Goal: Task Accomplishment & Management: Use online tool/utility

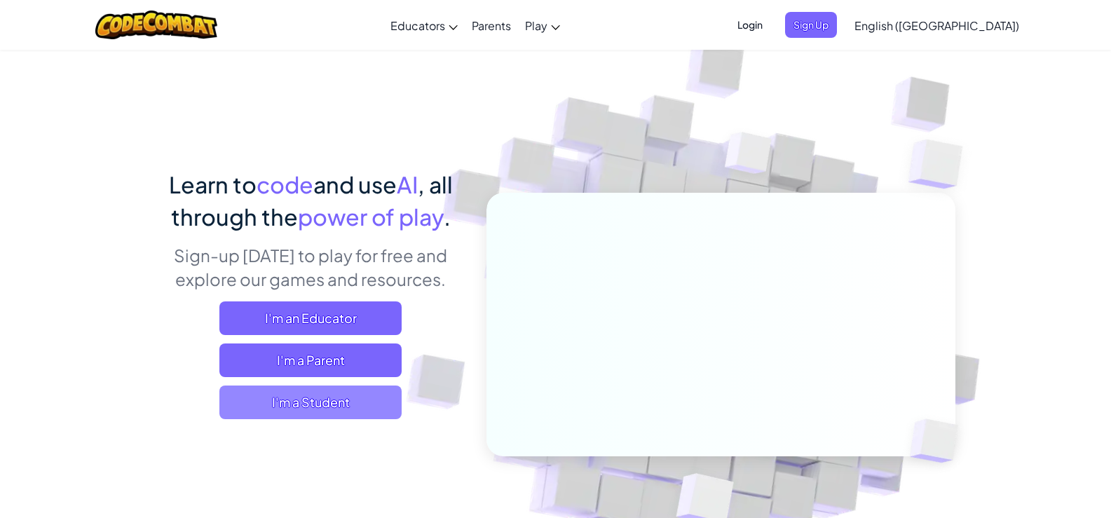
click at [360, 396] on span "I'm a Student" at bounding box center [310, 402] width 182 height 34
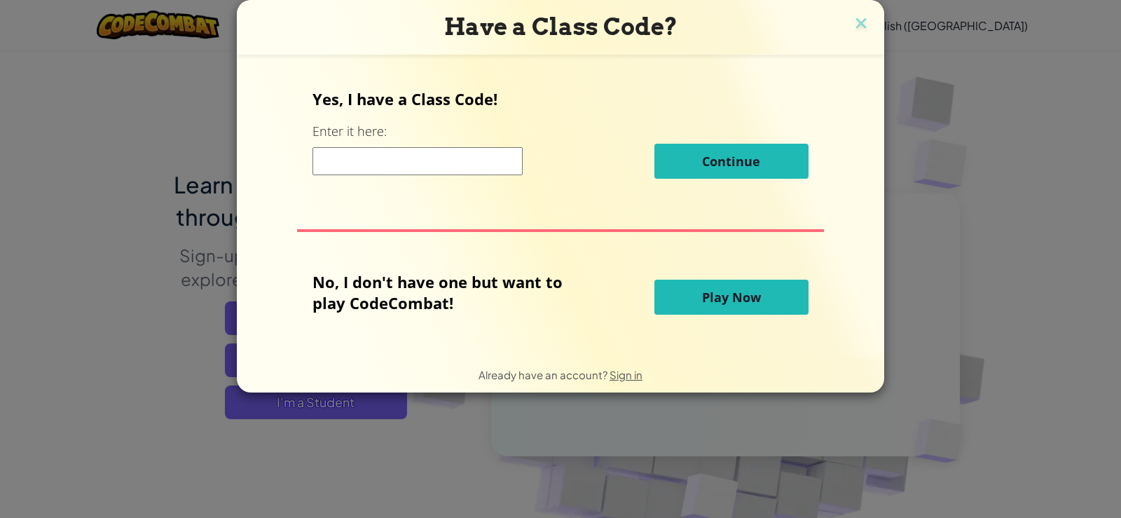
click at [777, 292] on button "Play Now" at bounding box center [731, 297] width 154 height 35
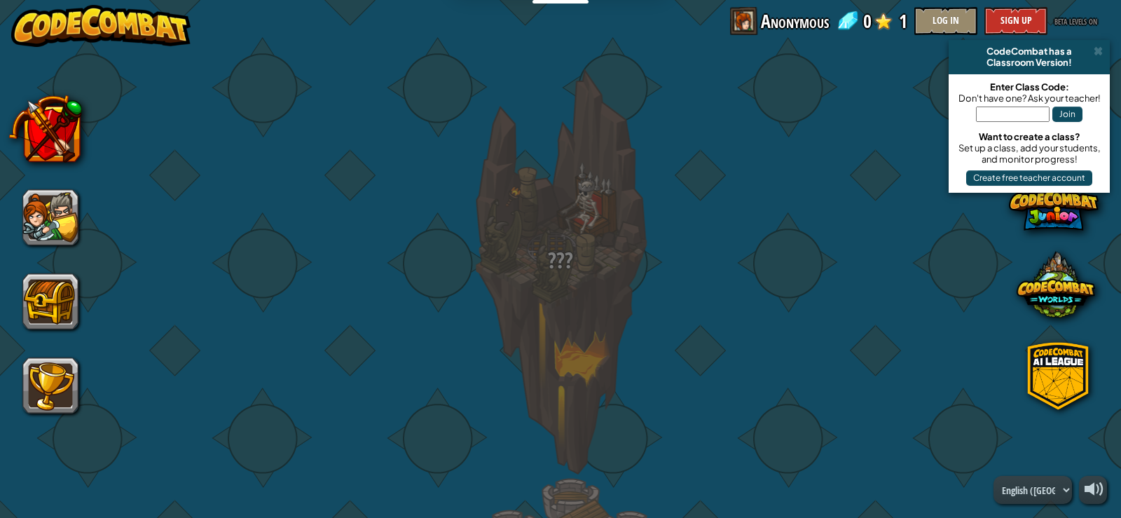
click at [47, 200] on button at bounding box center [50, 217] width 56 height 56
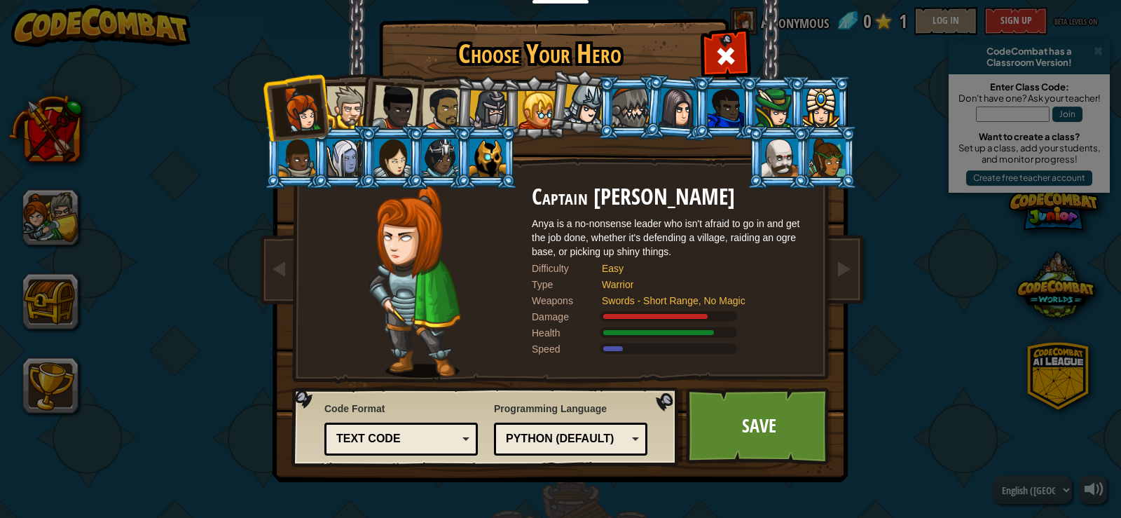
click at [324, 102] on li at bounding box center [295, 107] width 69 height 69
click at [348, 102] on div at bounding box center [348, 107] width 43 height 43
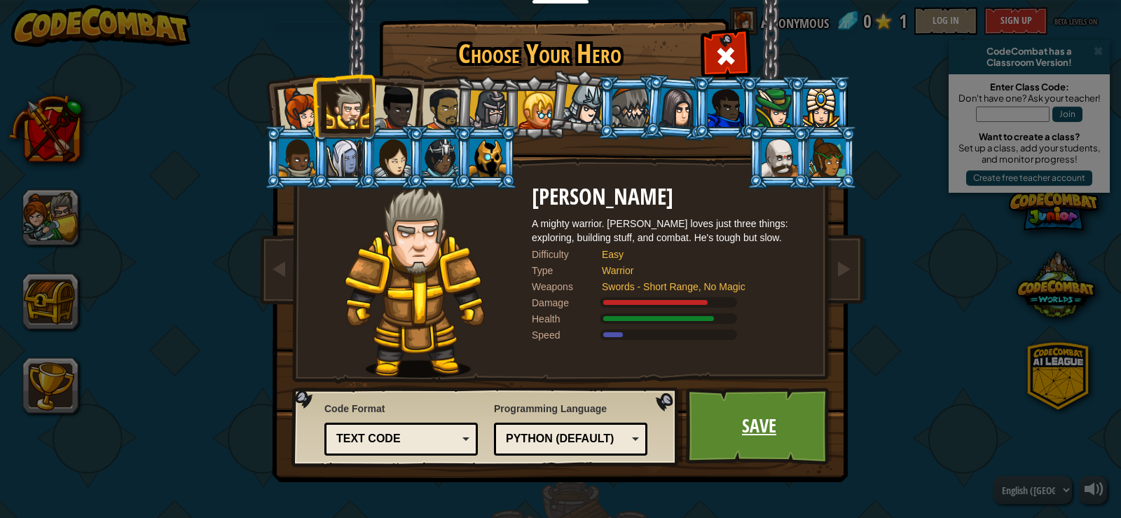
click at [695, 434] on link "Save" at bounding box center [759, 425] width 146 height 77
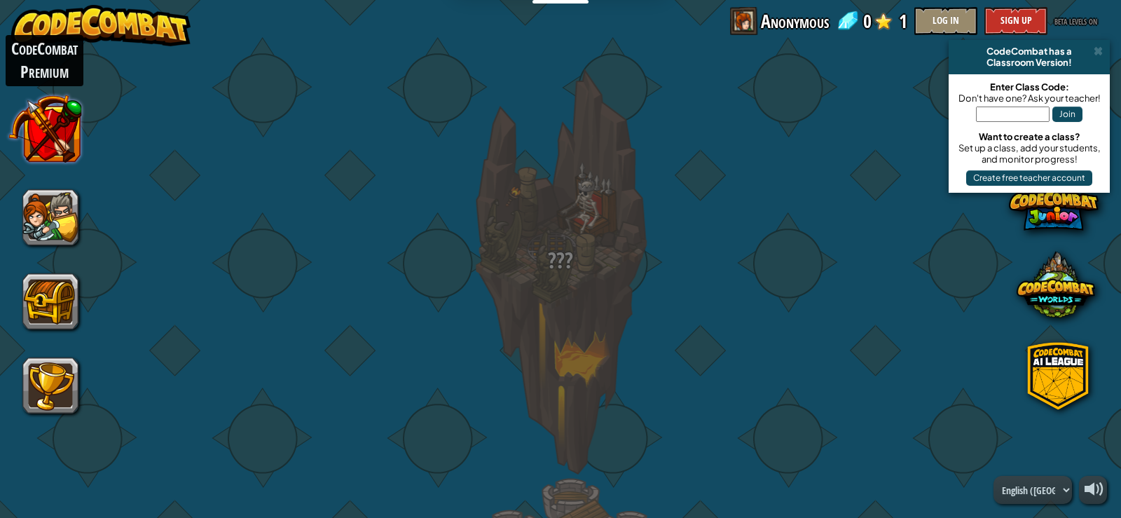
click at [56, 138] on button at bounding box center [45, 129] width 74 height 74
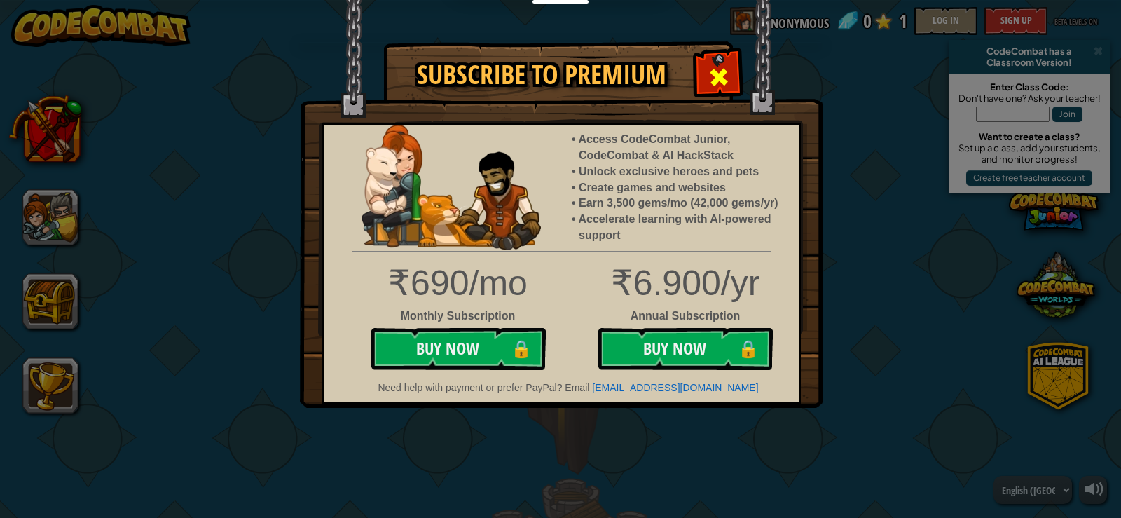
click at [716, 78] on span at bounding box center [719, 77] width 22 height 22
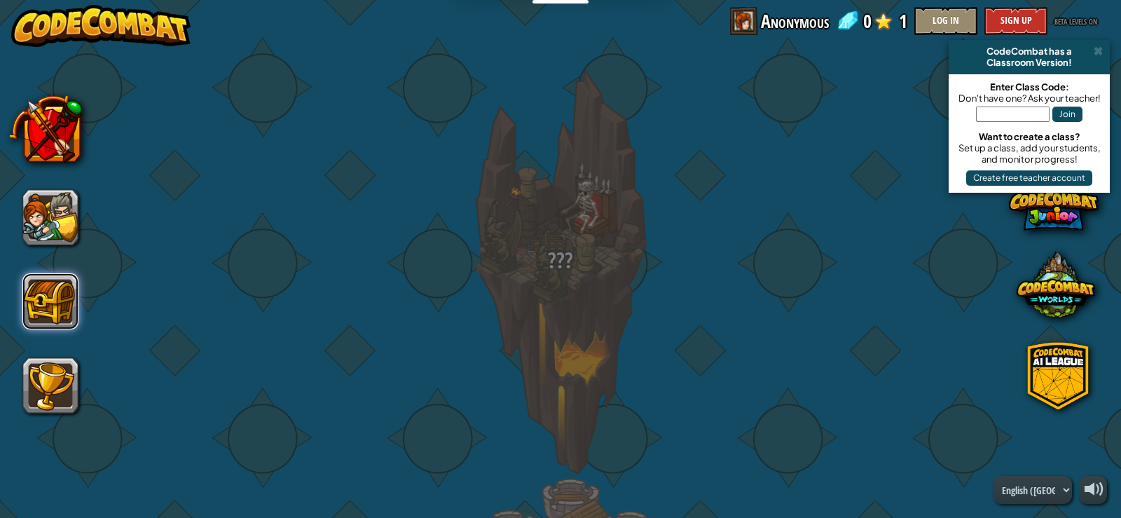
click at [29, 291] on button at bounding box center [50, 301] width 56 height 56
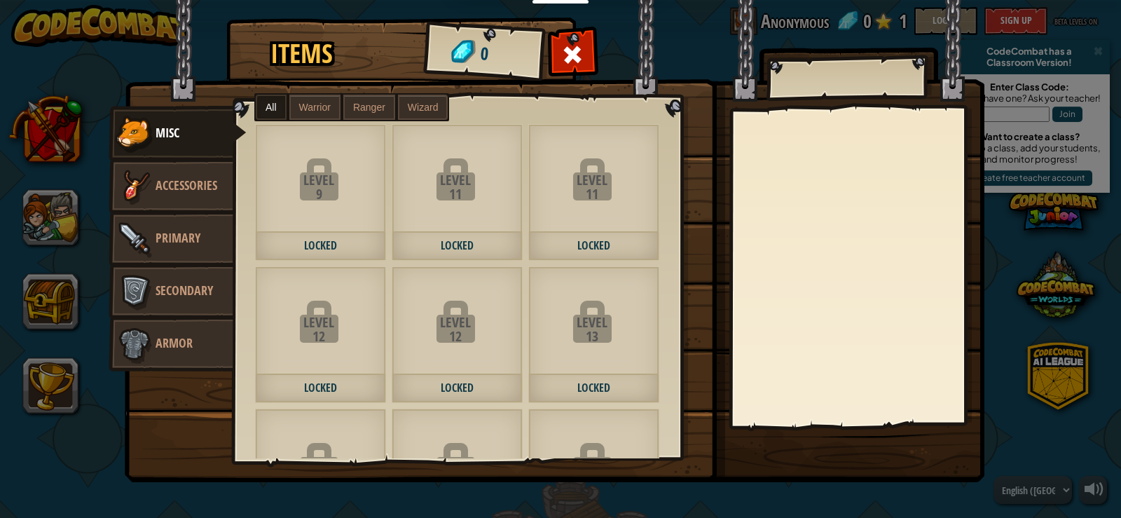
click at [471, 183] on div "Level" at bounding box center [456, 180] width 128 height 14
click at [193, 188] on span "Accessories" at bounding box center [187, 186] width 62 height 18
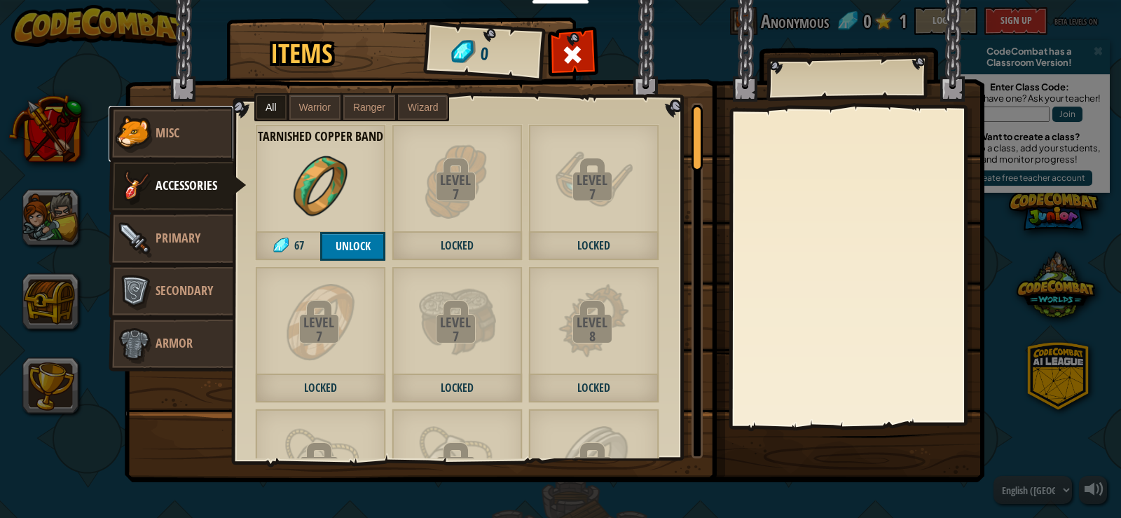
click at [200, 134] on link "Misc" at bounding box center [171, 134] width 125 height 56
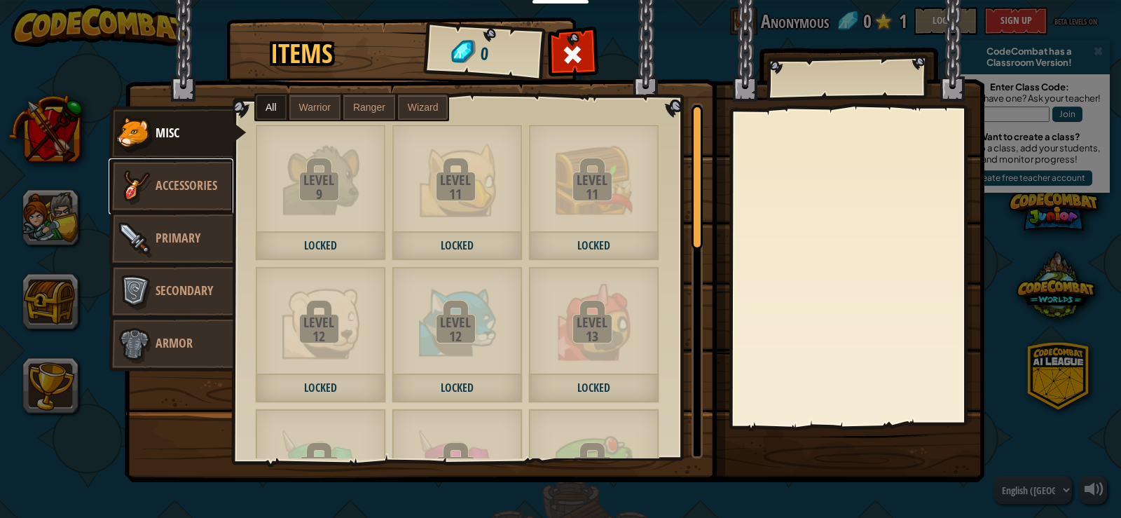
click at [195, 201] on link "Accessories" at bounding box center [171, 186] width 125 height 56
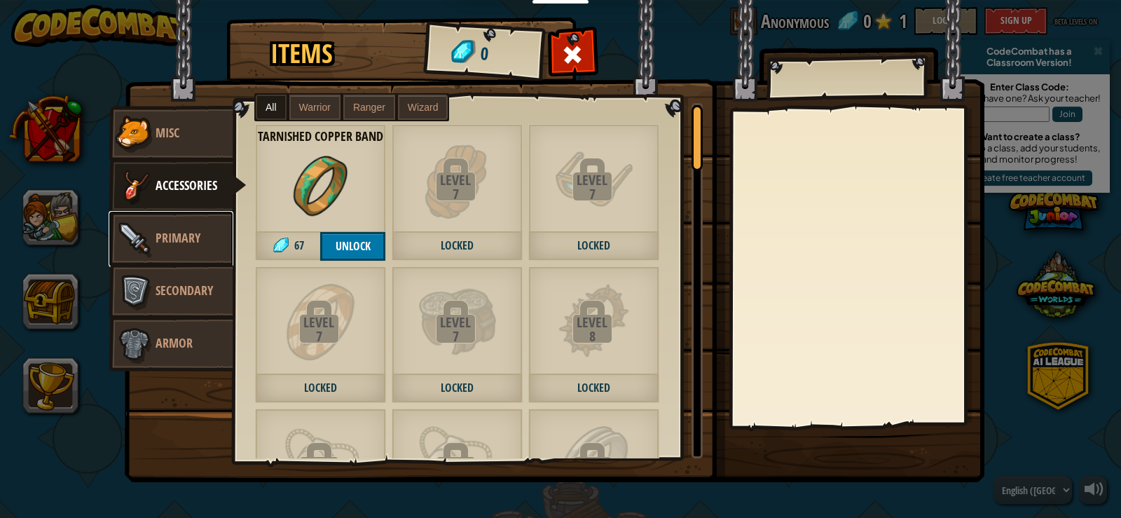
click at [193, 234] on span "Primary" at bounding box center [178, 238] width 45 height 18
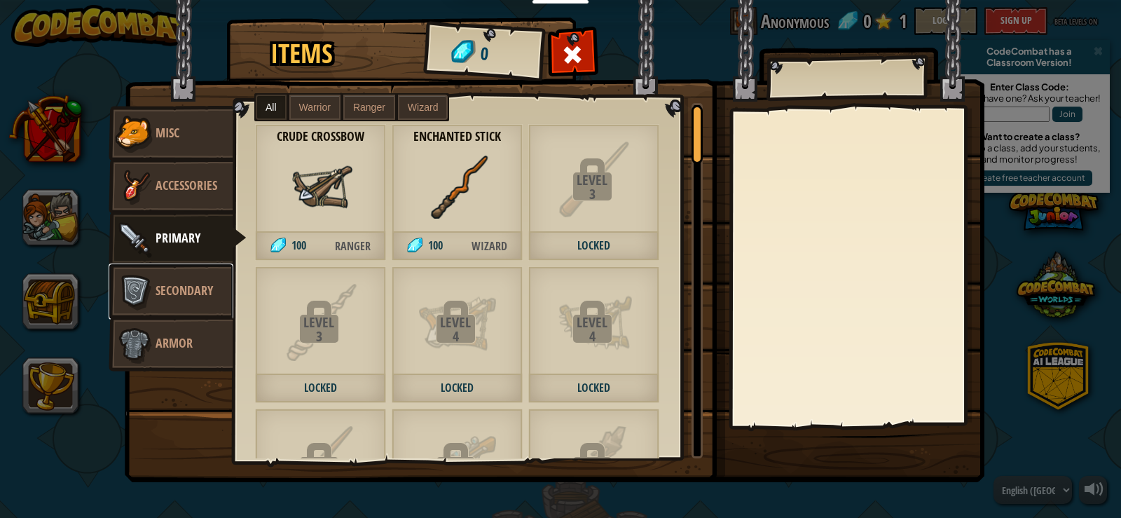
click at [224, 302] on link "Secondary" at bounding box center [171, 291] width 125 height 56
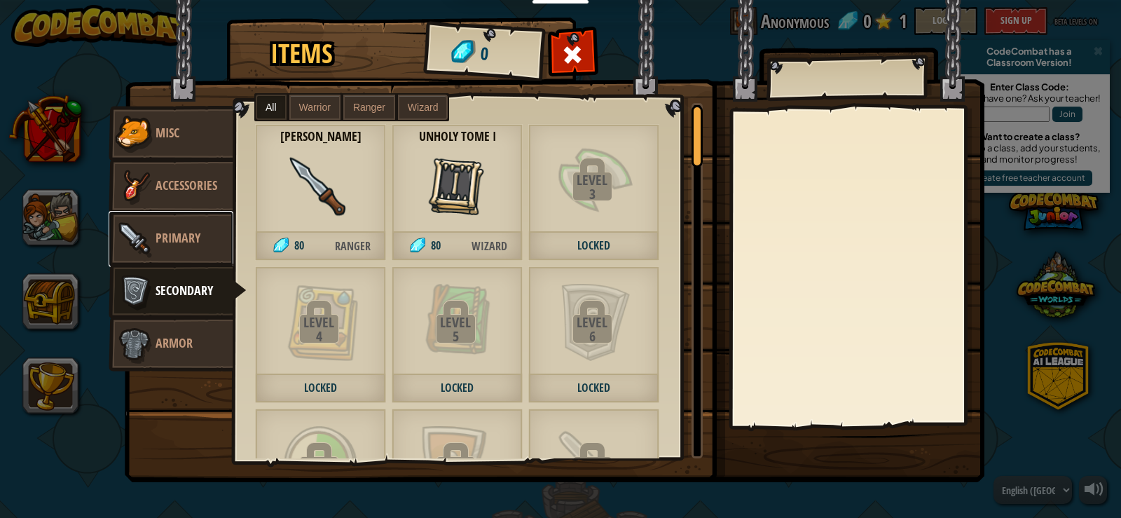
click at [200, 235] on span "Primary" at bounding box center [178, 238] width 45 height 18
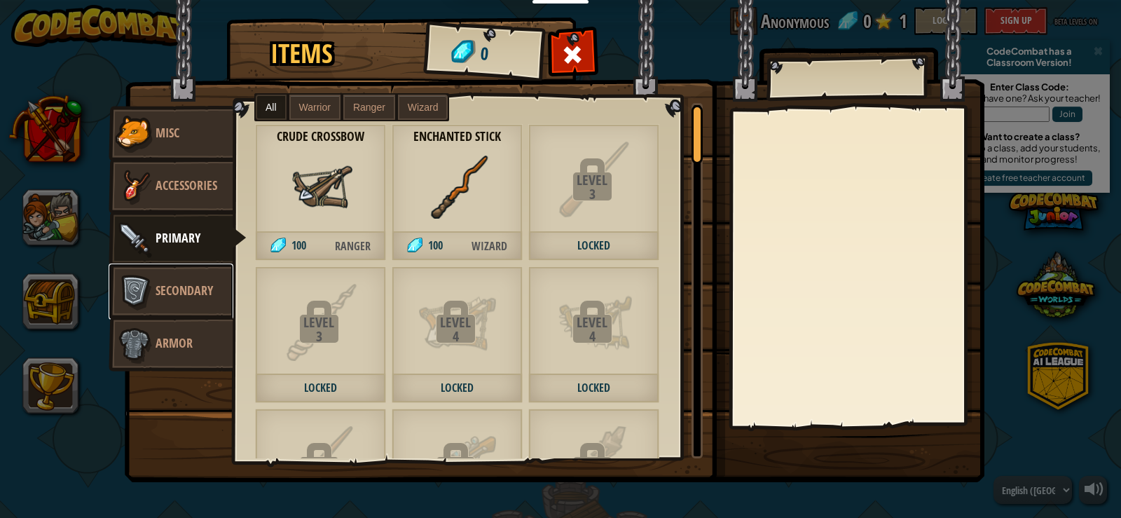
click at [188, 293] on span "Secondary" at bounding box center [184, 291] width 57 height 18
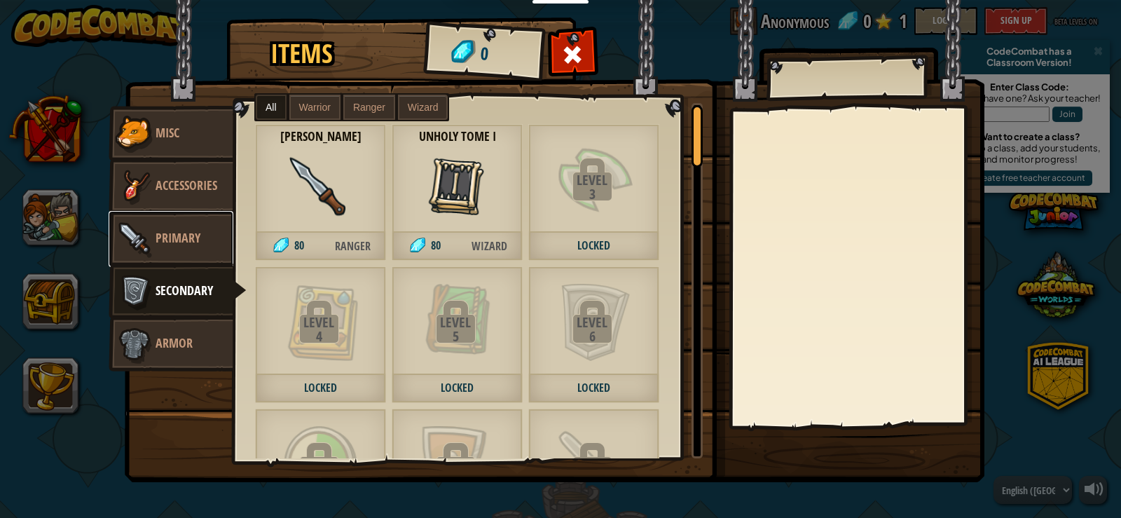
click at [193, 246] on span "Primary" at bounding box center [178, 238] width 45 height 18
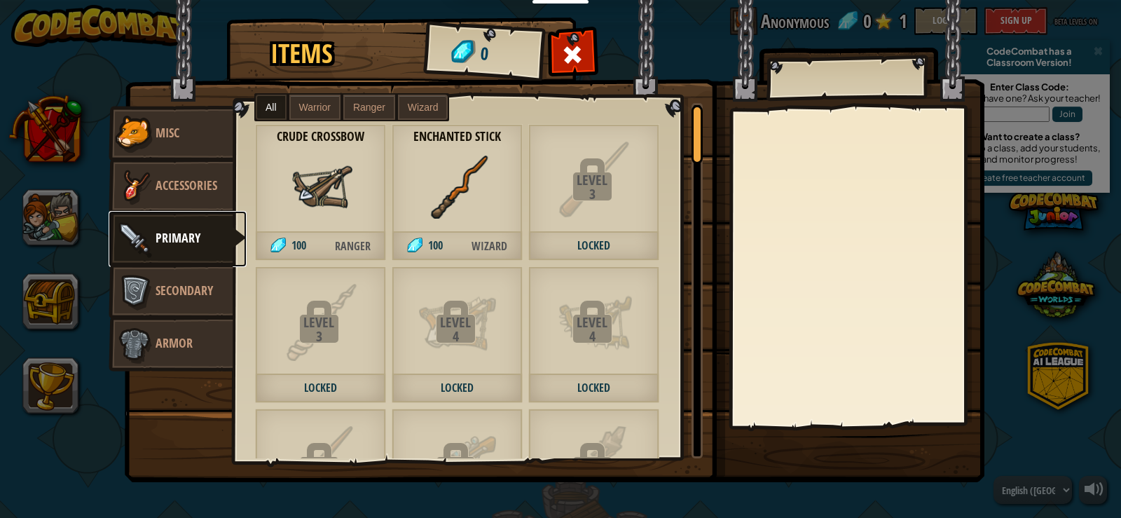
click at [144, 256] on img at bounding box center [135, 239] width 42 height 42
click at [146, 280] on img at bounding box center [135, 291] width 42 height 42
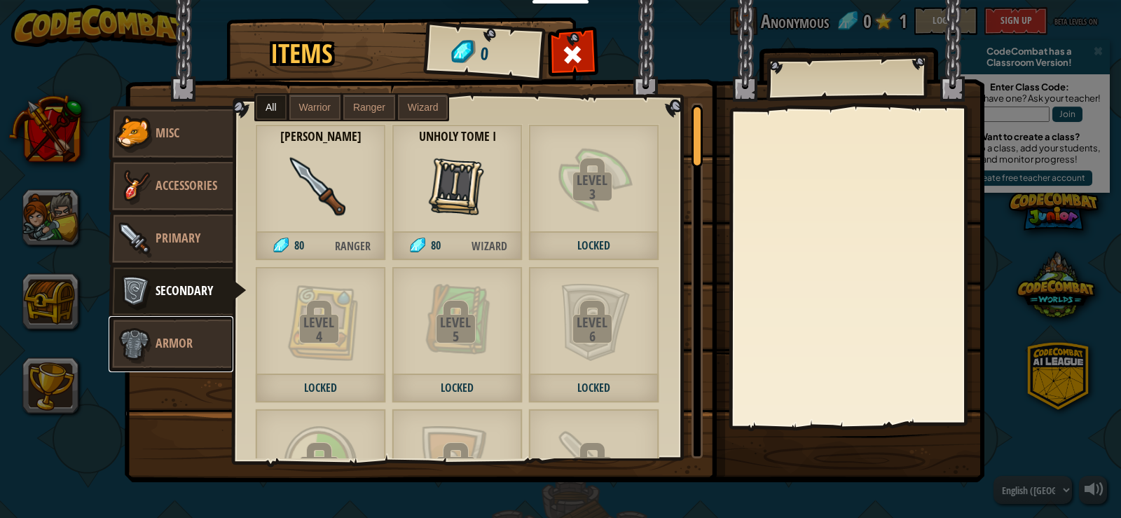
click at [128, 345] on img at bounding box center [135, 344] width 42 height 42
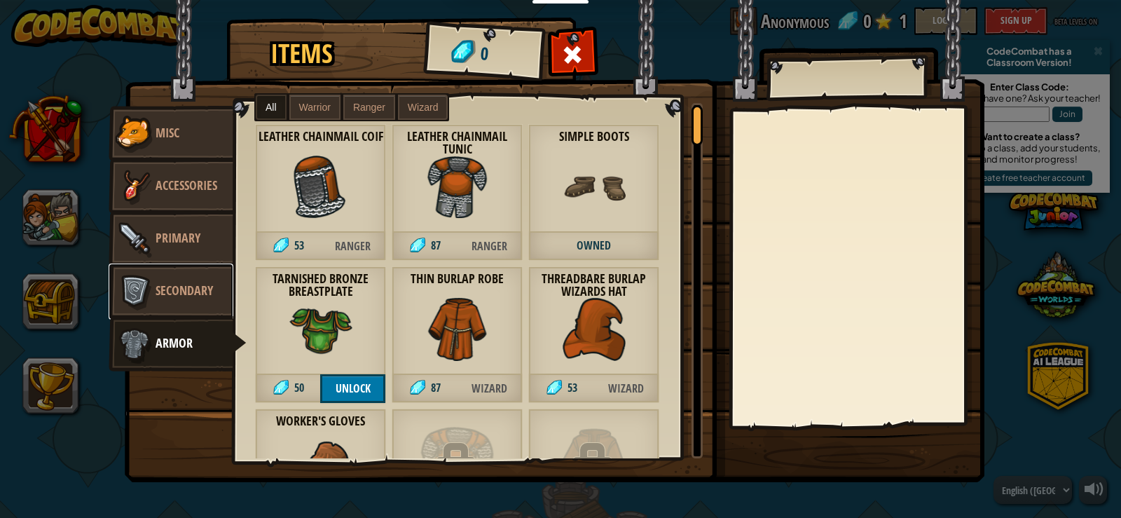
click at [210, 263] on link "Secondary" at bounding box center [171, 291] width 125 height 56
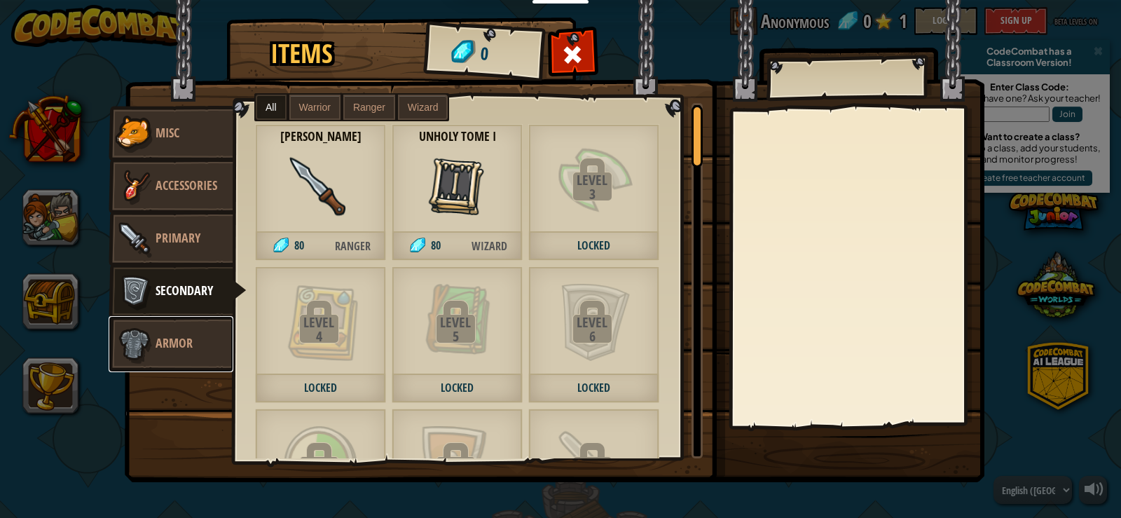
click at [186, 340] on span "Armor" at bounding box center [174, 343] width 37 height 18
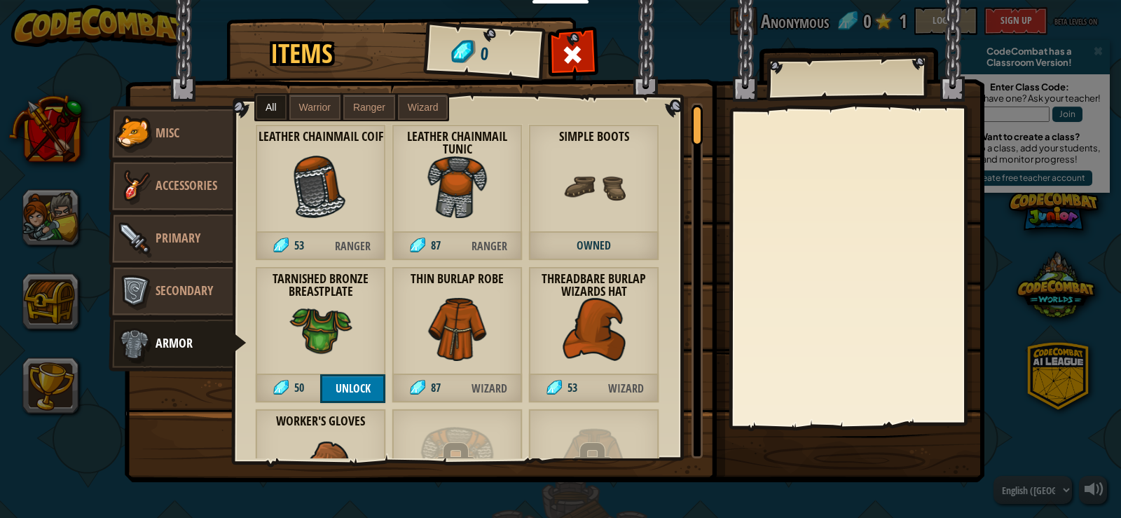
click at [570, 30] on img at bounding box center [555, 227] width 860 height 509
click at [572, 56] on span at bounding box center [573, 54] width 22 height 22
